Goal: Find specific page/section

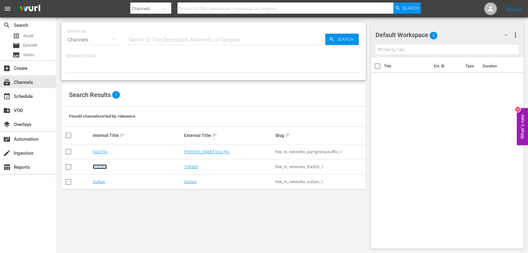
click at [100, 166] on link "THE365" at bounding box center [100, 167] width 14 height 5
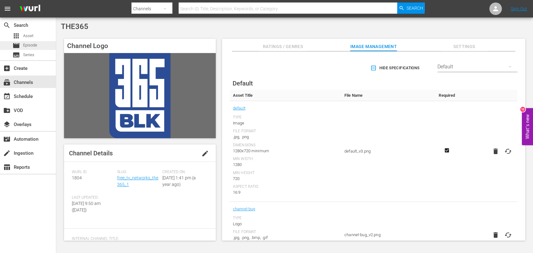
click at [25, 43] on span "Episode" at bounding box center [30, 45] width 14 height 6
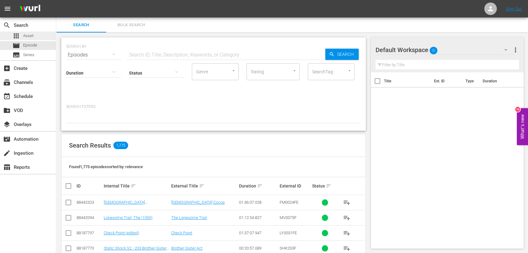
click at [27, 35] on span "Asset" at bounding box center [28, 36] width 10 height 6
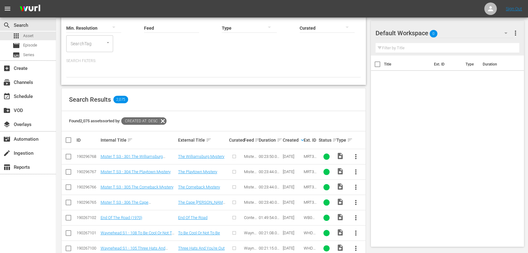
scroll to position [69, 0]
